Goal: Information Seeking & Learning: Check status

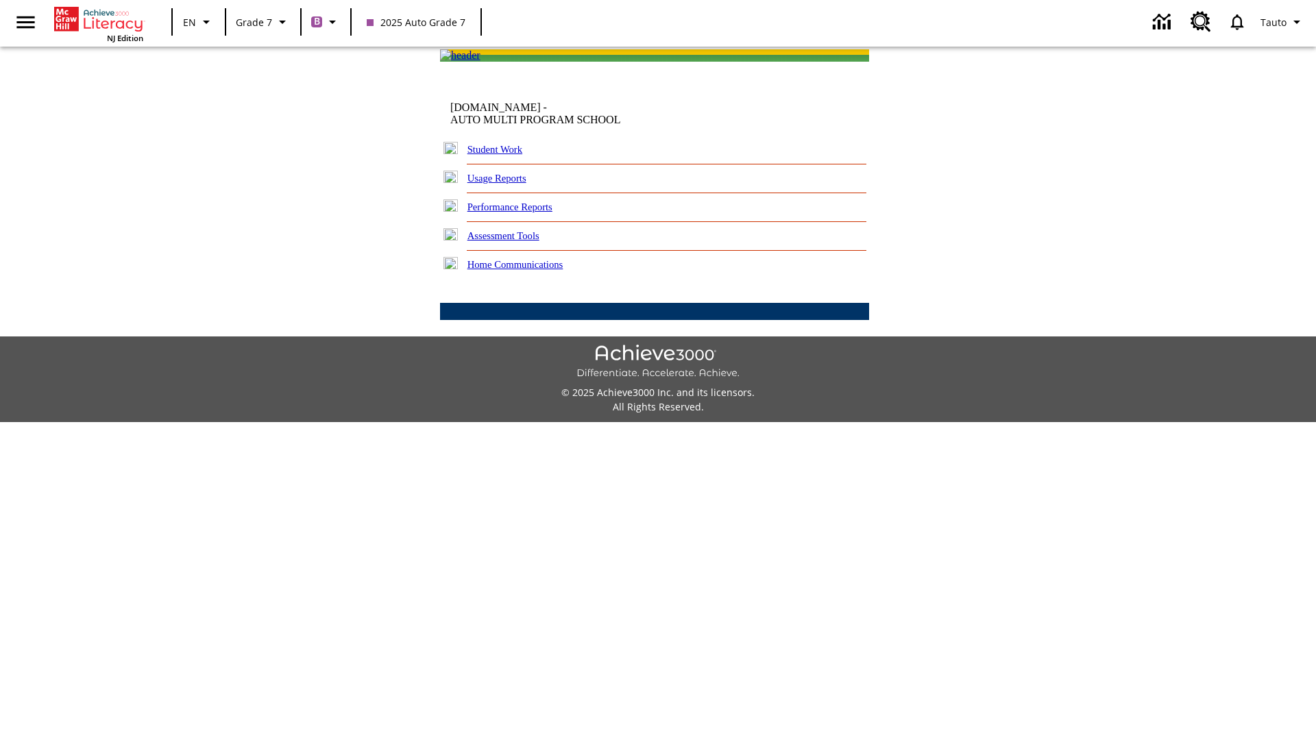
click at [524, 212] on link "Performance Reports" at bounding box center [509, 206] width 85 height 11
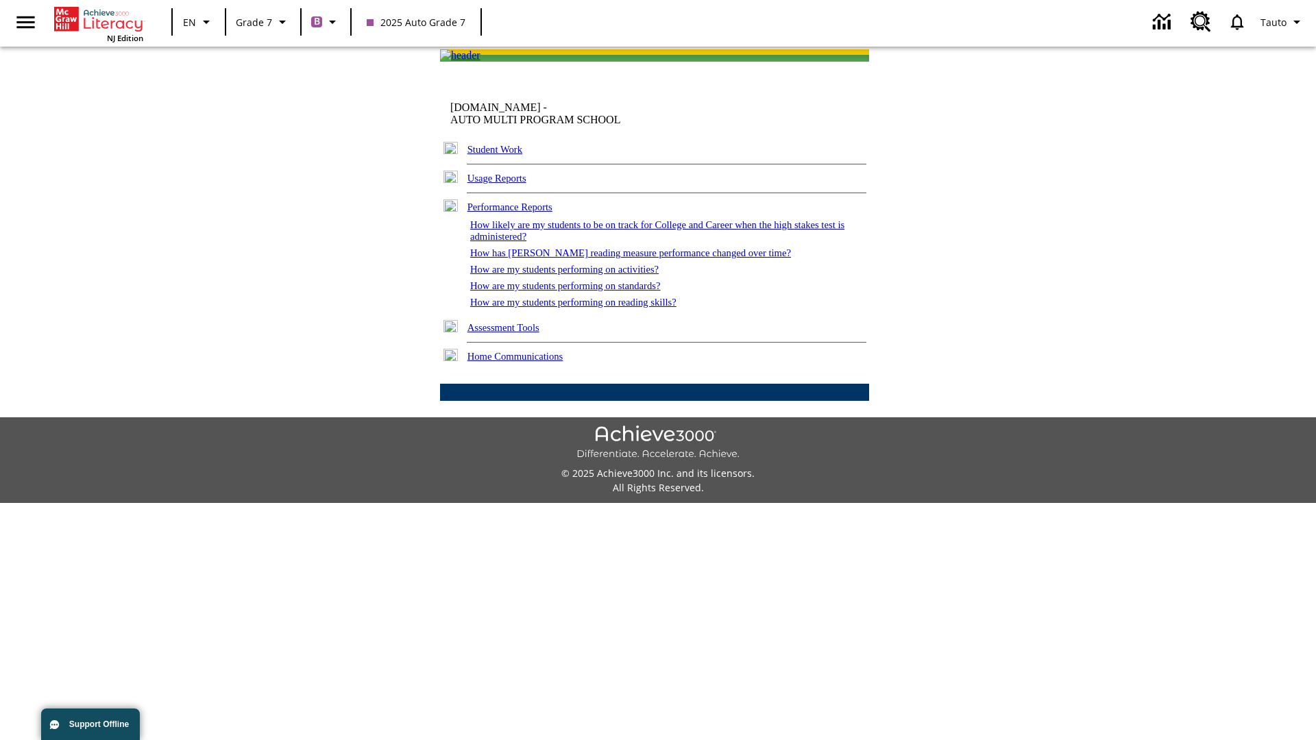
click at [587, 308] on link "How are my students performing on reading skills?" at bounding box center [573, 302] width 206 height 11
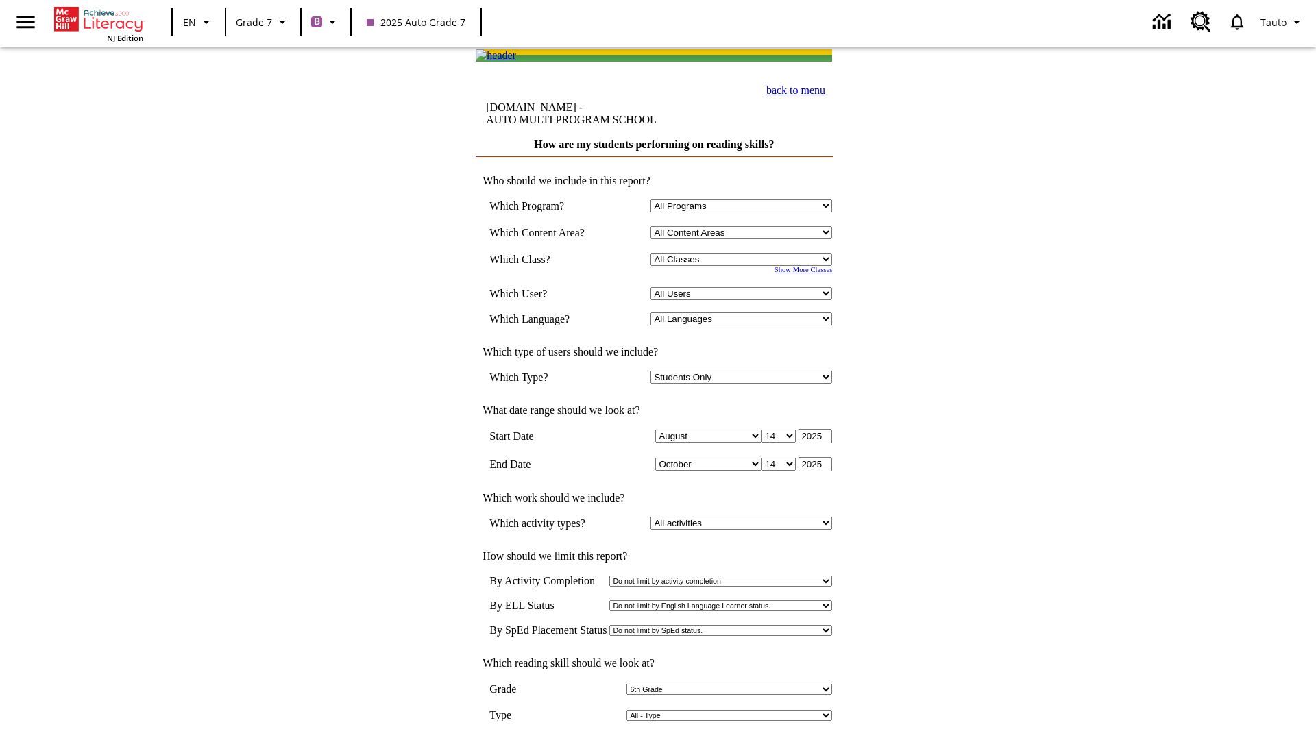
select select "6"
click at [655, 739] on input "View Report" at bounding box center [654, 754] width 66 height 15
select select "2348140"
